Goal: Task Accomplishment & Management: Use online tool/utility

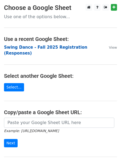
click at [34, 47] on strong "Swing Dance - Fall 2025 Registration (Responses)" at bounding box center [45, 50] width 83 height 11
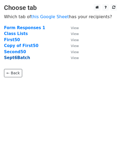
click at [18, 58] on strong "Sept6Batch" at bounding box center [17, 57] width 26 height 5
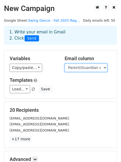
click at [77, 66] on select "Timestamp Dancer Name Dancer's grade in fall 2025 (including graduated seniors)…" at bounding box center [86, 68] width 43 height 8
click at [62, 82] on h5 "Templates" at bounding box center [61, 80] width 102 height 6
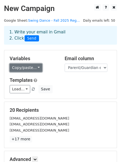
click at [27, 68] on link "Copy/paste..." at bounding box center [26, 68] width 33 height 8
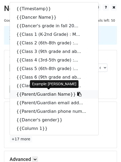
click at [48, 93] on link "{{Parent/Guardian Name}}" at bounding box center [54, 94] width 88 height 9
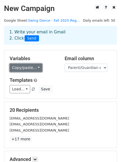
click at [21, 66] on link "Copy/paste..." at bounding box center [26, 68] width 33 height 8
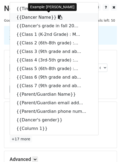
click at [33, 19] on link "{{Dancer Name}}" at bounding box center [54, 17] width 88 height 9
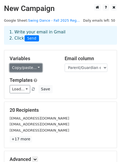
click at [19, 68] on link "Copy/paste..." at bounding box center [26, 68] width 33 height 8
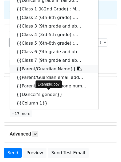
scroll to position [26, 0]
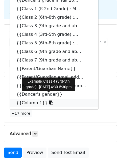
click at [36, 104] on link "{{Column 1}}" at bounding box center [54, 103] width 88 height 9
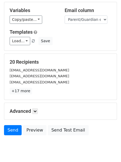
scroll to position [65, 0]
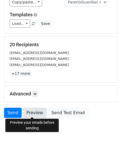
click at [27, 112] on link "Preview" at bounding box center [34, 113] width 23 height 10
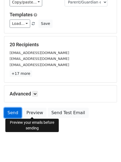
click at [15, 114] on link "Send" at bounding box center [13, 113] width 18 height 10
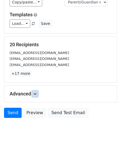
click at [35, 95] on link at bounding box center [35, 94] width 6 height 6
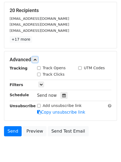
scroll to position [100, 0]
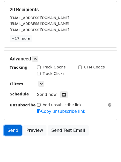
click at [14, 129] on link "Send" at bounding box center [13, 130] width 18 height 10
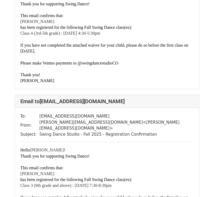
scroll to position [89, 0]
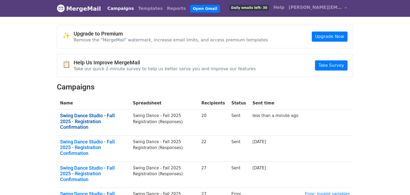
click at [95, 115] on link "Swing Dance Studio - Fall 2025 - Registration Confirmation" at bounding box center [93, 121] width 66 height 17
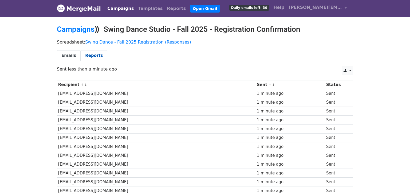
click at [92, 58] on link "Reports" at bounding box center [94, 55] width 27 height 11
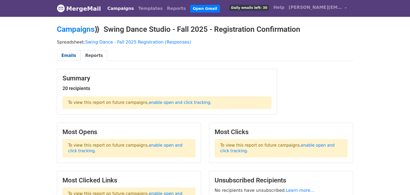
click at [68, 57] on link "Emails" at bounding box center [69, 55] width 24 height 11
